Goal: Browse casually

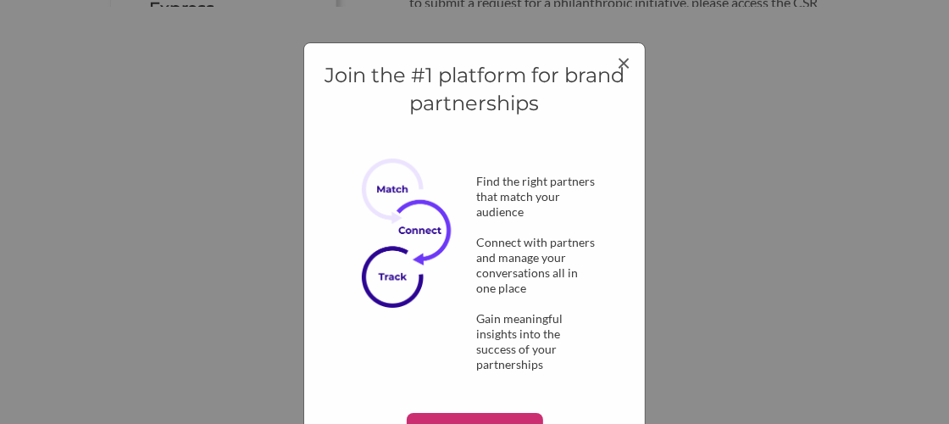
scroll to position [42, 0]
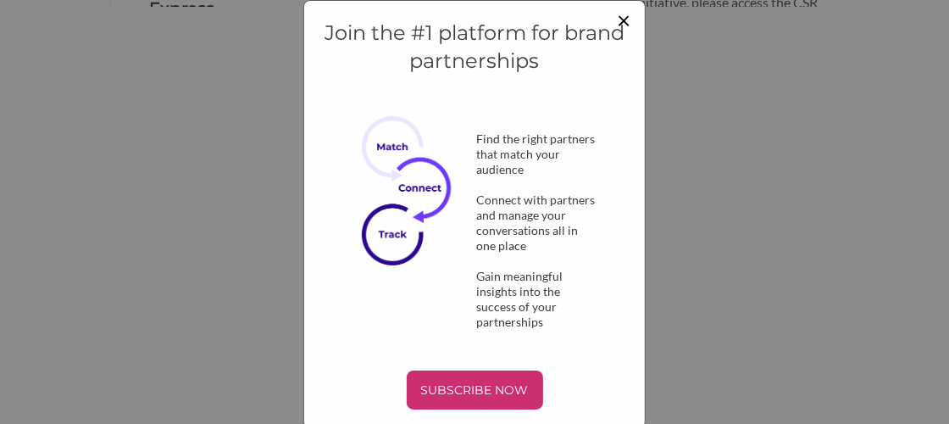
click at [621, 20] on span "×" at bounding box center [625, 19] width 14 height 29
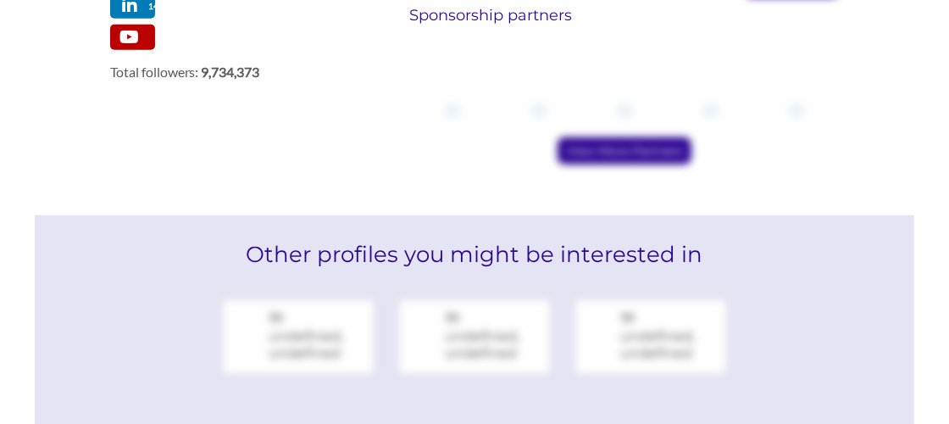
scroll to position [1200, 0]
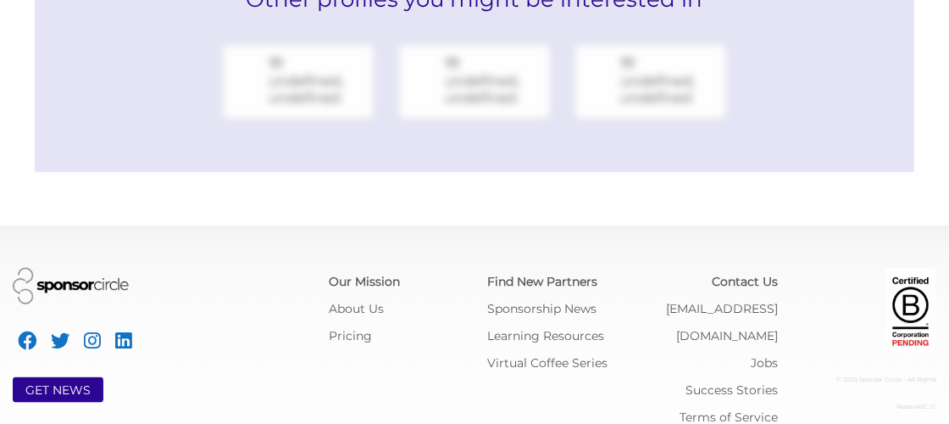
drag, startPoint x: 723, startPoint y: 291, endPoint x: 602, endPoint y: 189, distance: 158.7
click at [602, 189] on div at bounding box center [474, 212] width 949 height 424
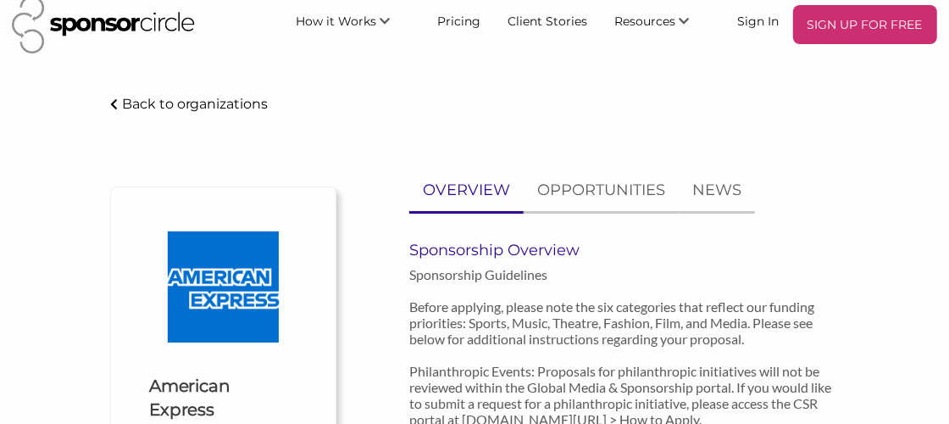
scroll to position [0, 0]
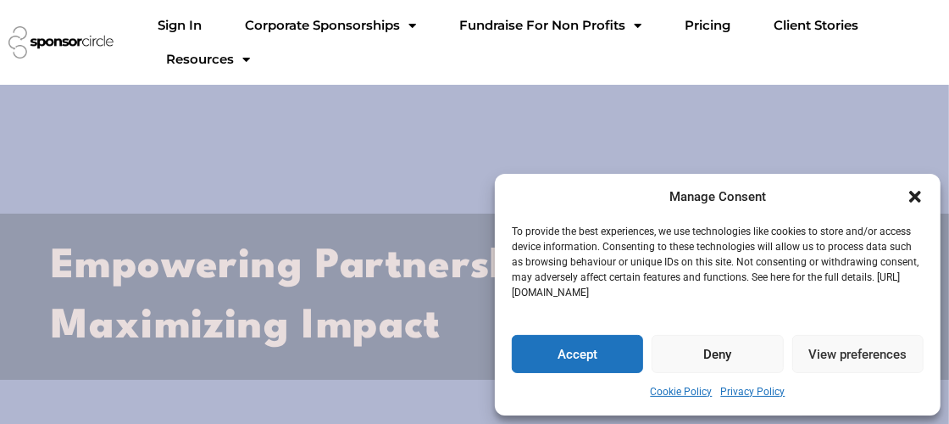
drag, startPoint x: 585, startPoint y: 350, endPoint x: 653, endPoint y: 336, distance: 69.1
click at [585, 350] on button "Accept" at bounding box center [577, 354] width 131 height 38
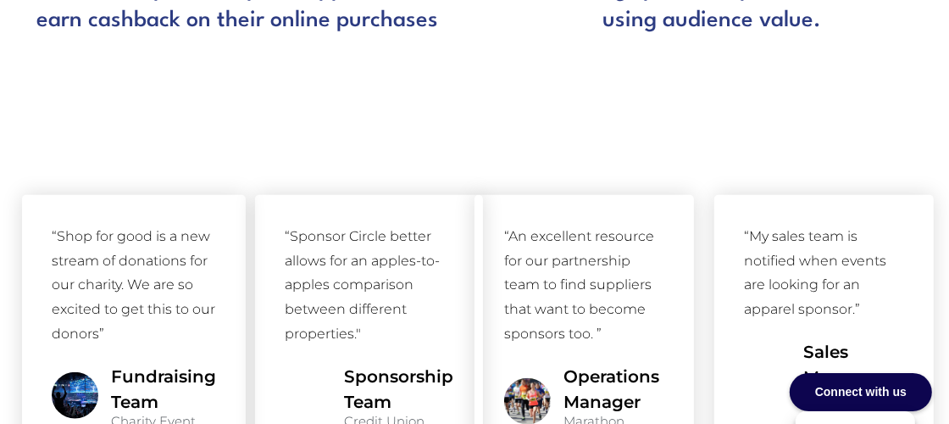
scroll to position [1147, 0]
